Goal: Check status: Check status

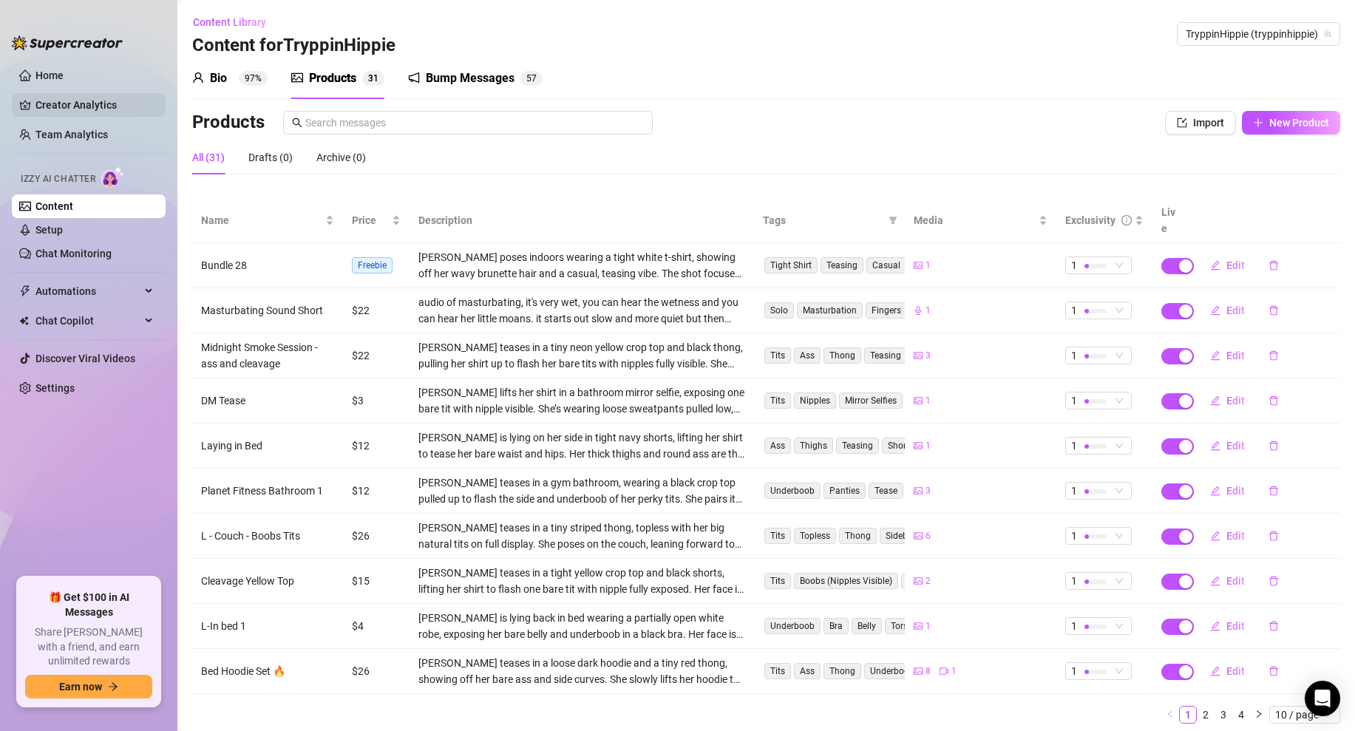
click at [95, 101] on link "Creator Analytics" at bounding box center [94, 105] width 118 height 24
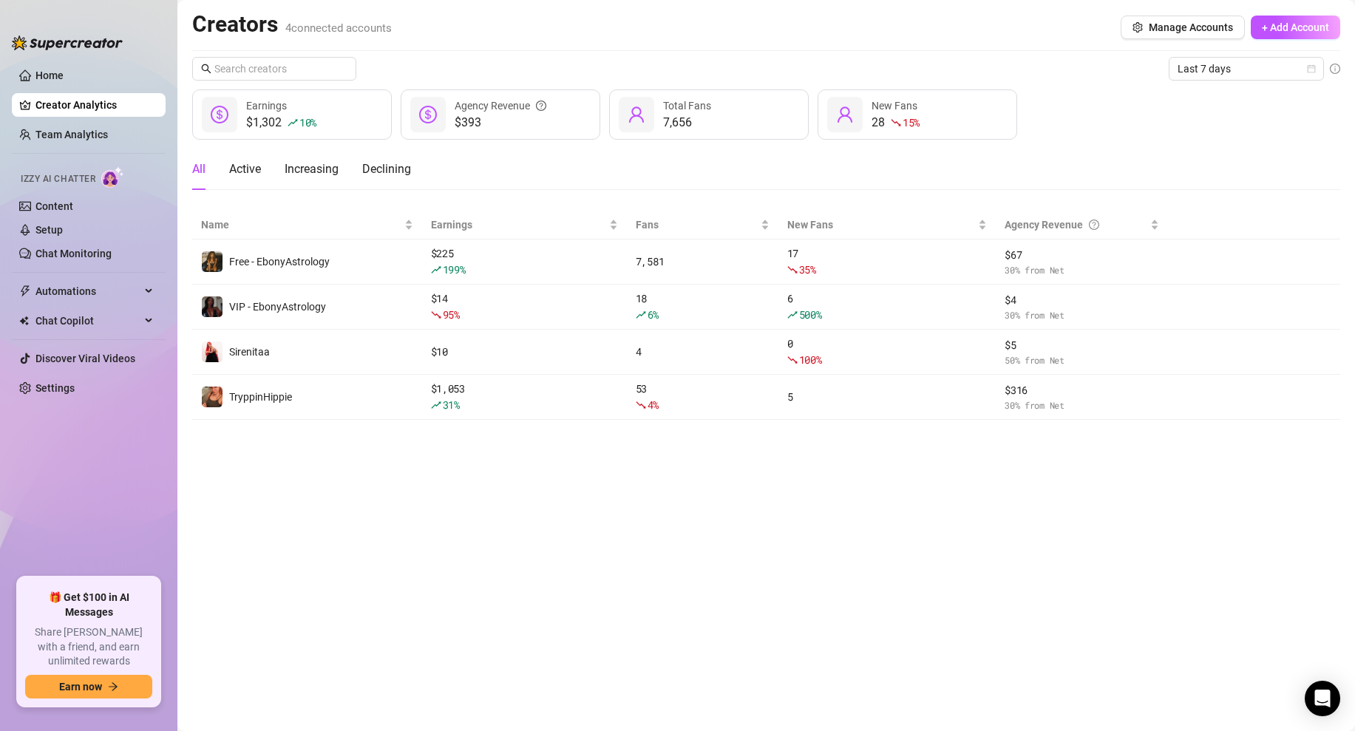
click at [565, 616] on main "Creators 4 connected accounts Manage Accounts + Add Account Last 7 days $1,302 …" at bounding box center [765, 365] width 1177 height 731
click at [1298, 64] on span "Last 7 days" at bounding box center [1245, 69] width 137 height 22
click at [1211, 185] on div "Custom date" at bounding box center [1246, 193] width 132 height 16
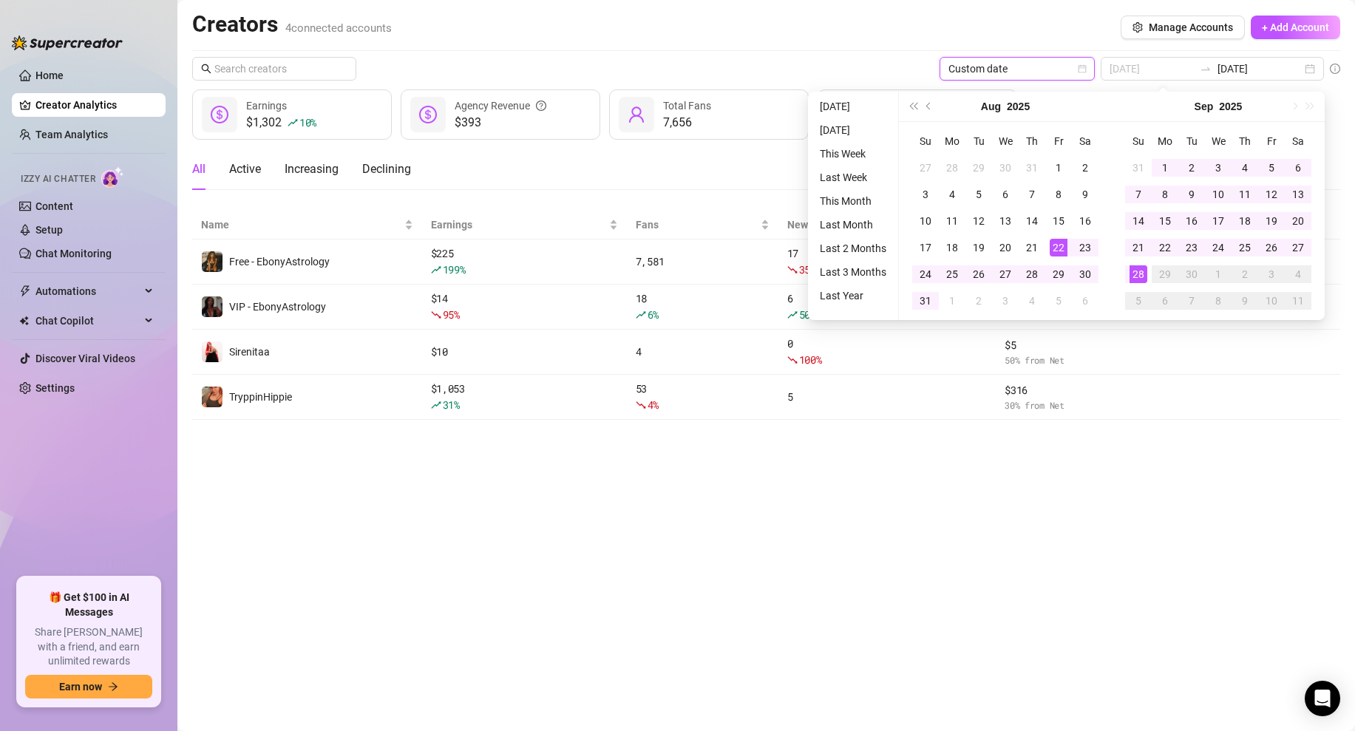
type input "[DATE]"
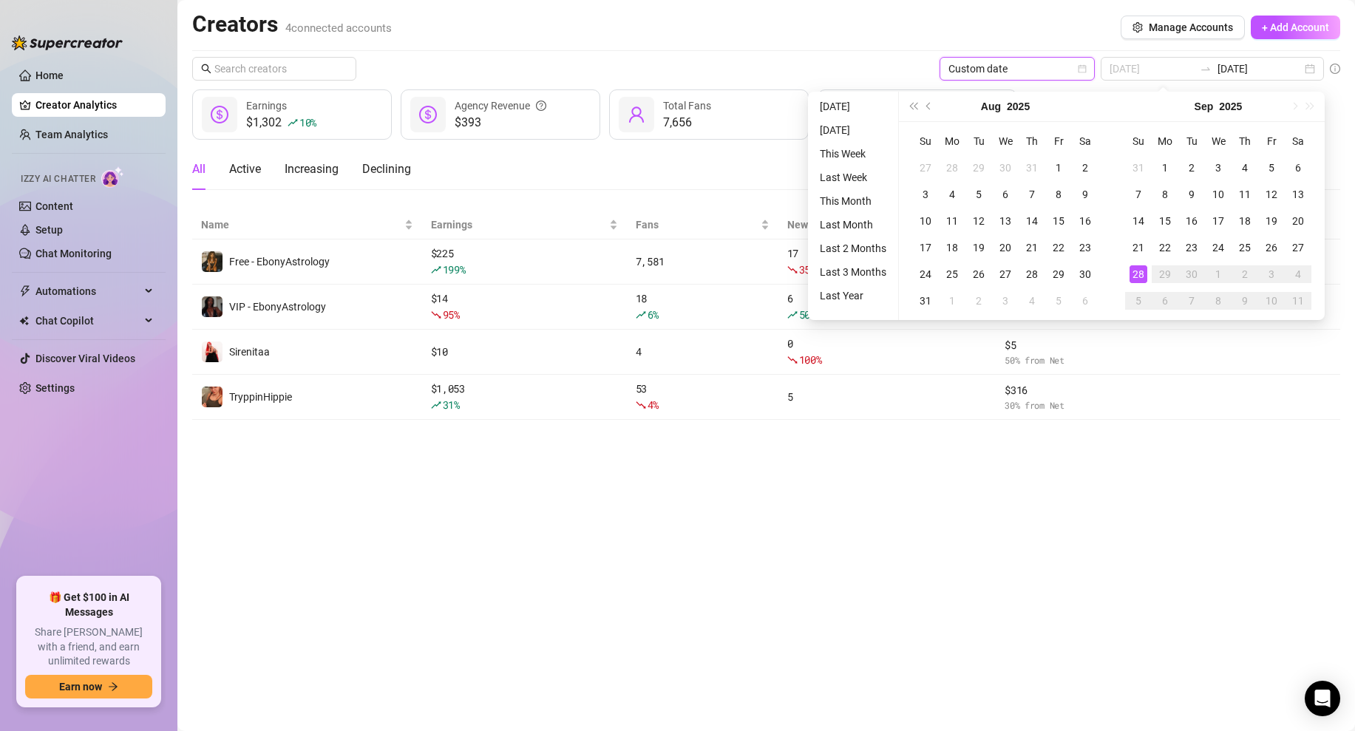
click at [1140, 272] on div "28" at bounding box center [1138, 274] width 18 height 18
type input "[DATE]"
click at [1165, 227] on div "15" at bounding box center [1165, 221] width 18 height 18
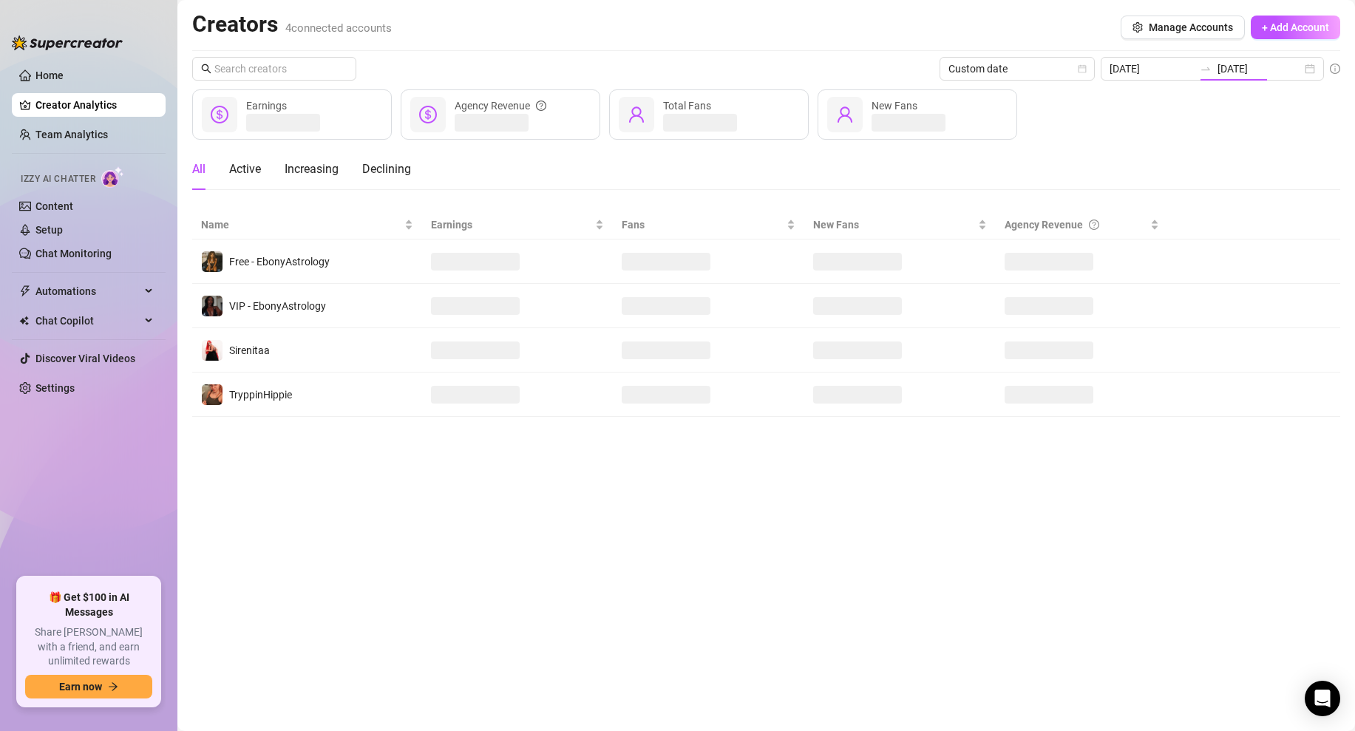
type input "[DATE]"
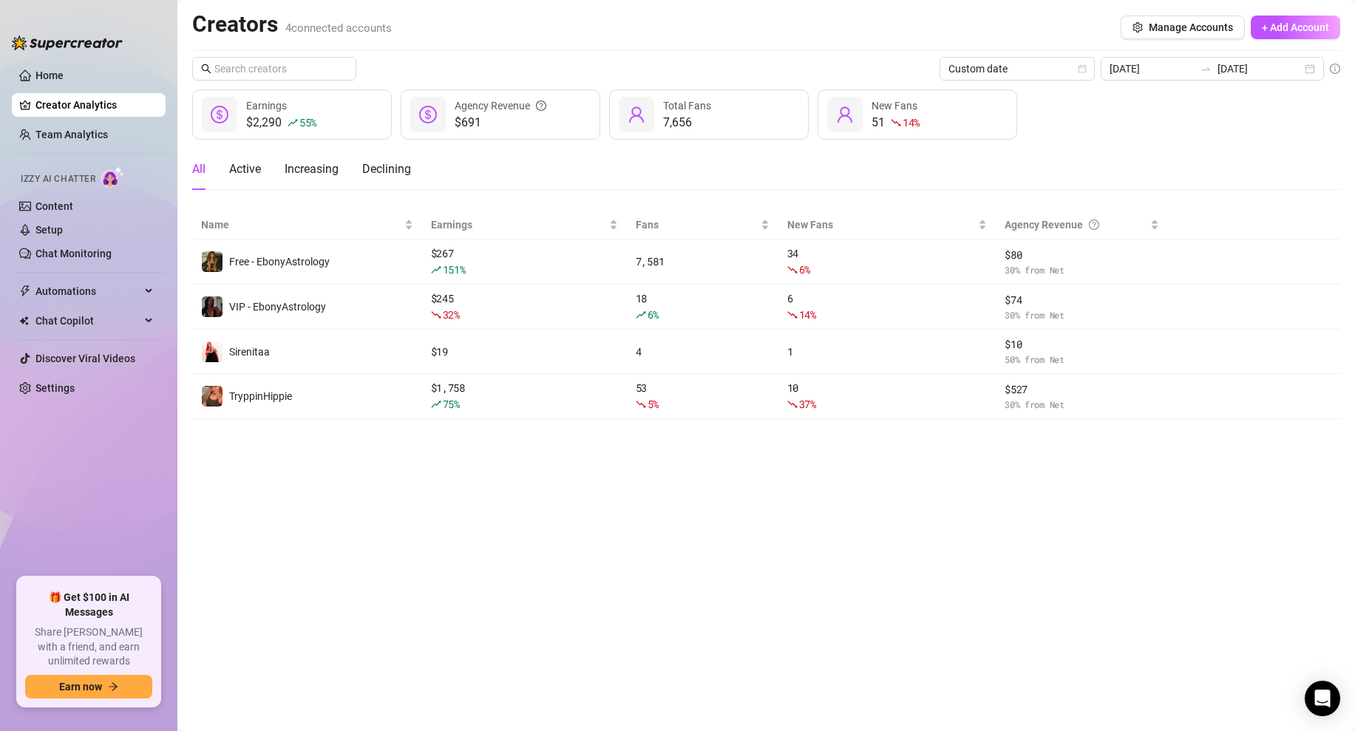
click at [1068, 116] on div "$2,290 55 % Earnings $691 Agency Revenue 7,656 Total Fans 51 14 % New Fans" at bounding box center [766, 114] width 1148 height 50
click at [503, 466] on main "Creators 4 connected accounts Manage Accounts + Add Account Custom date [DATE] …" at bounding box center [765, 365] width 1177 height 731
